Goal: Task Accomplishment & Management: Complete application form

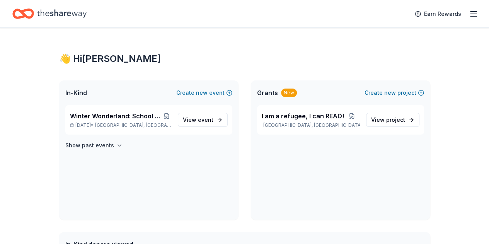
click at [130, 121] on div "Winter Wonderland: School Literacy Parent Night [DATE] • [GEOGRAPHIC_DATA], [GE…" at bounding box center [121, 119] width 102 height 17
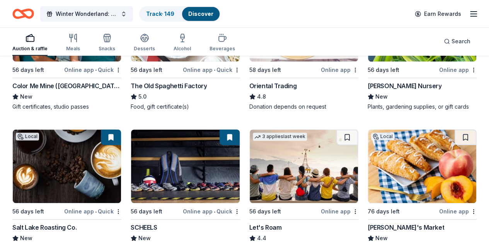
scroll to position [193, 0]
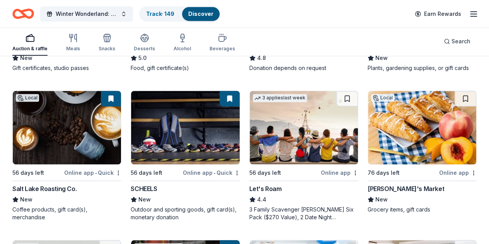
click at [368, 158] on img at bounding box center [422, 127] width 108 height 73
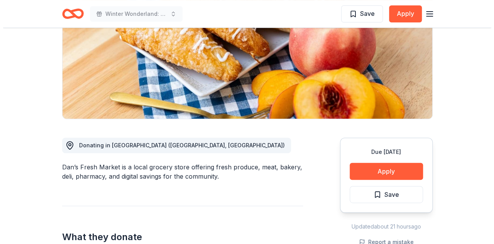
scroll to position [193, 0]
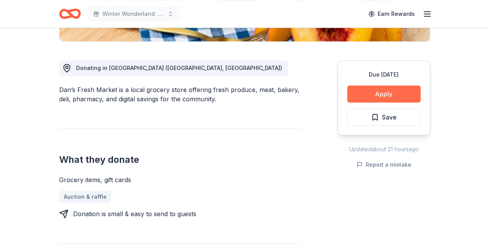
click at [355, 95] on button "Apply" at bounding box center [383, 93] width 73 height 17
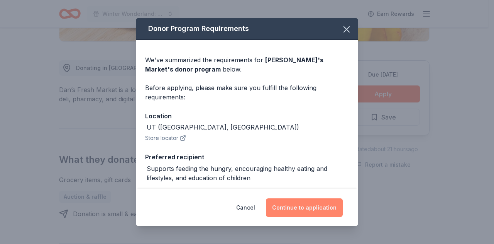
click at [322, 203] on button "Continue to application" at bounding box center [304, 207] width 77 height 19
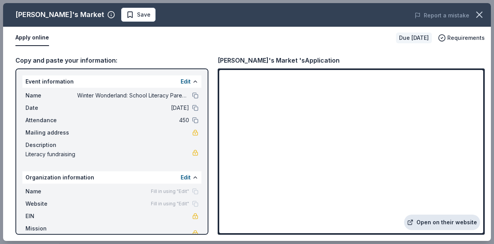
click at [443, 221] on link "Open on their website" at bounding box center [442, 221] width 76 height 15
